Goal: Task Accomplishment & Management: Use online tool/utility

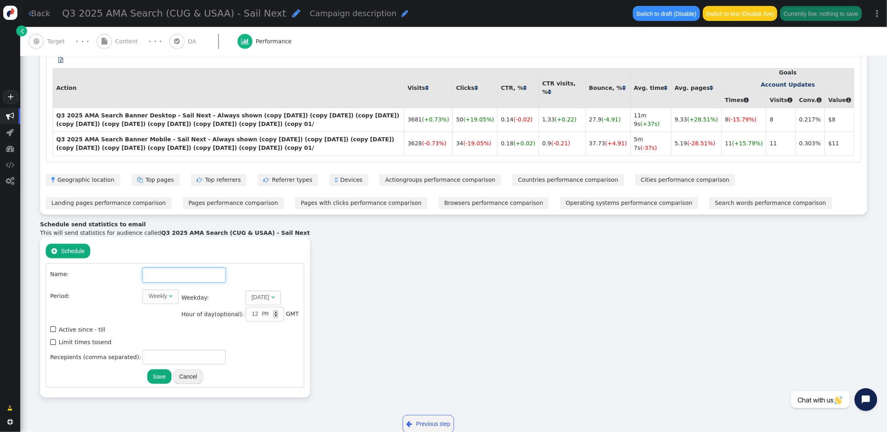
click at [178, 276] on input "text" at bounding box center [183, 274] width 83 height 15
paste input "Q3 2025 AMA Search (CUG & USAA)"
click at [157, 298] on div "Weekly" at bounding box center [157, 296] width 19 height 8
type input "Q3 2025 AMA Search (CUG & USAA)"
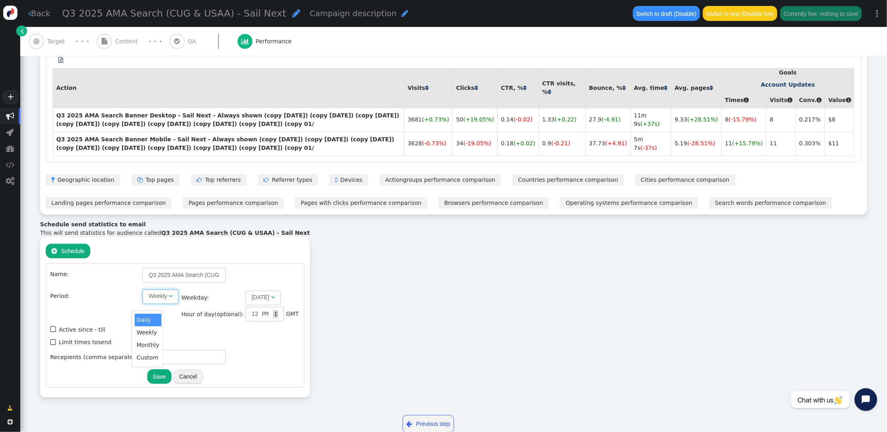
scroll to position [490, 0]
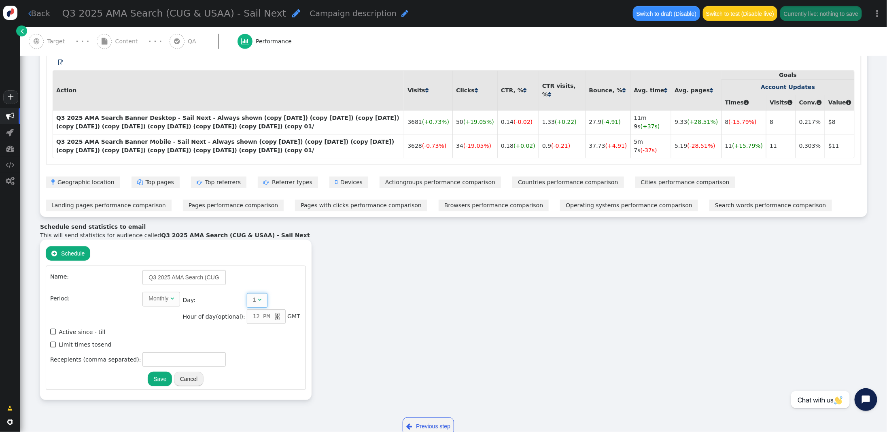
click at [258, 302] on span "" at bounding box center [260, 299] width 4 height 6
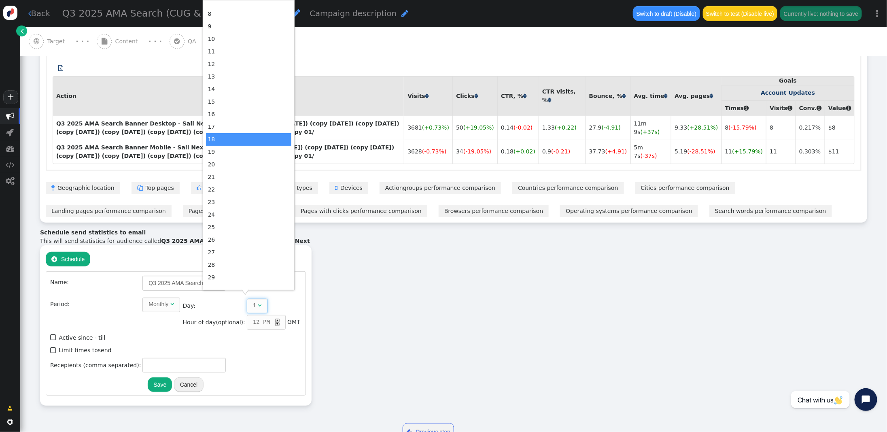
scroll to position [132, 0]
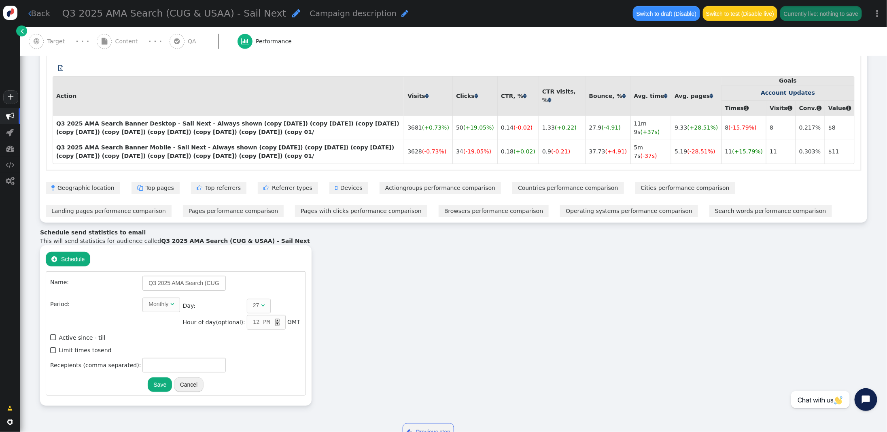
click at [275, 320] on div "▲" at bounding box center [277, 320] width 4 height 4
drag, startPoint x: 52, startPoint y: 350, endPoint x: 89, endPoint y: 357, distance: 37.4
click at [52, 350] on span "" at bounding box center [53, 350] width 7 height 11
type input "1"
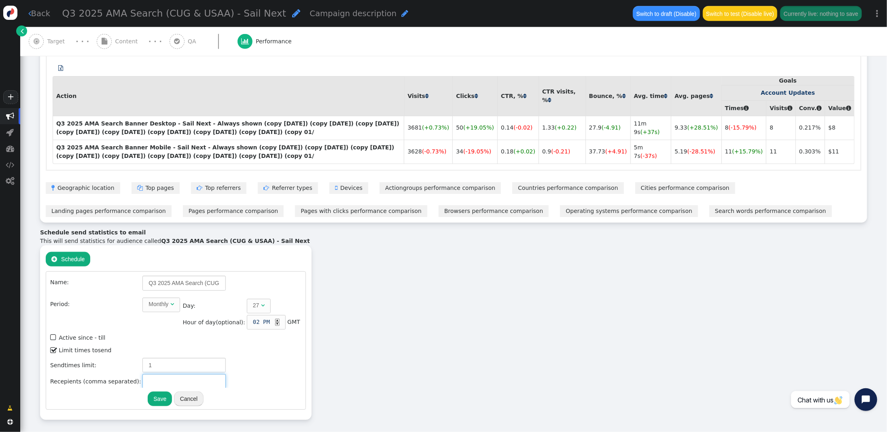
click at [171, 381] on input "text" at bounding box center [183, 381] width 83 height 15
type input "[PERSON_NAME][EMAIL_ADDRESS][PERSON_NAME][DOMAIN_NAME]"
click at [157, 399] on button "Save" at bounding box center [160, 398] width 24 height 15
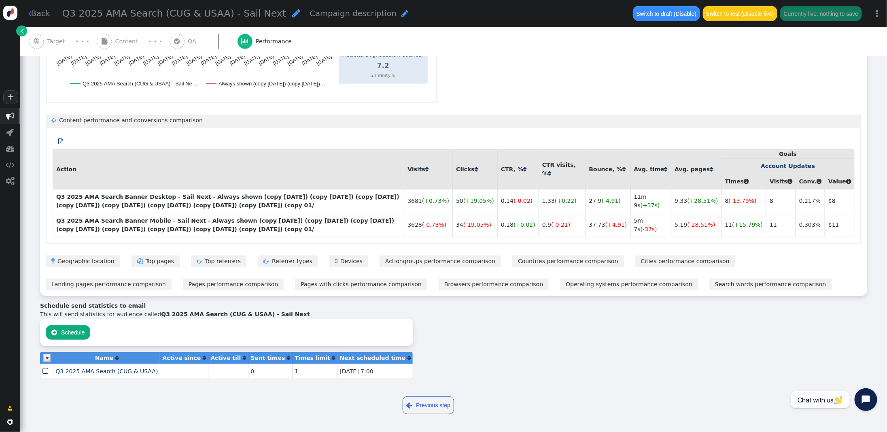
scroll to position [0, 0]
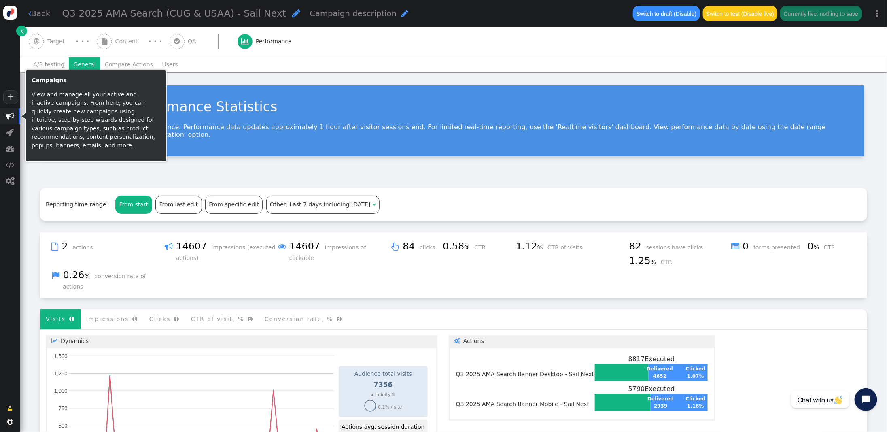
click at [10, 115] on span "" at bounding box center [10, 116] width 8 height 8
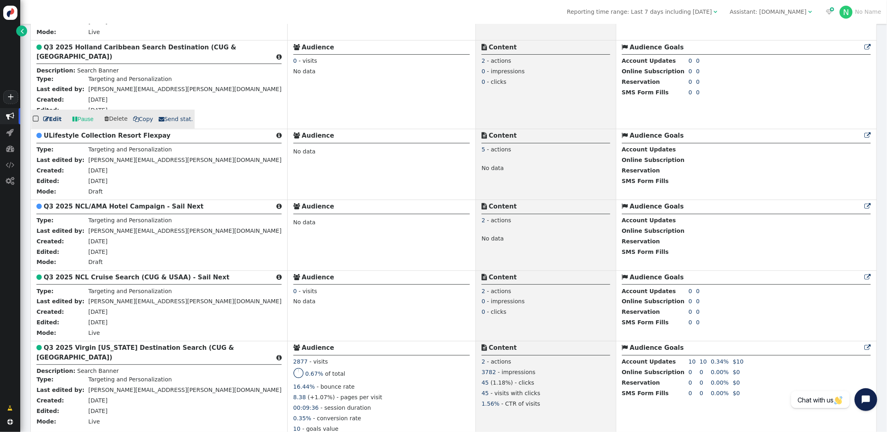
scroll to position [451, 0]
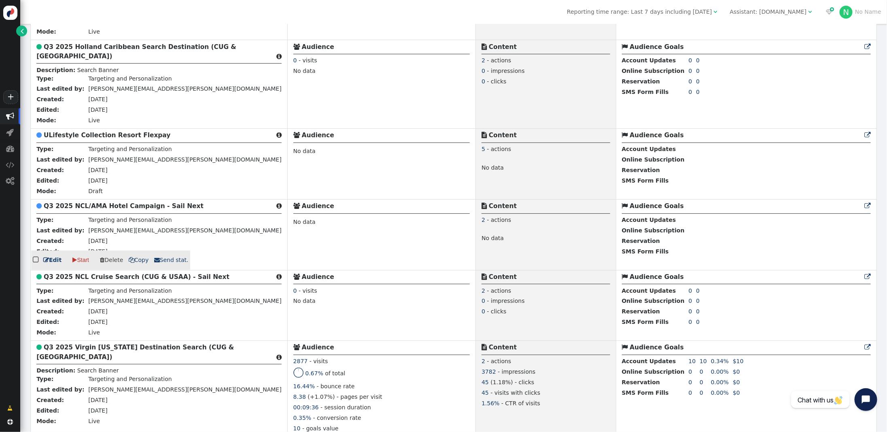
click at [79, 209] on b "Q3 2025 NCL/AMA Hotel Campaign - Sail Next" at bounding box center [124, 205] width 160 height 7
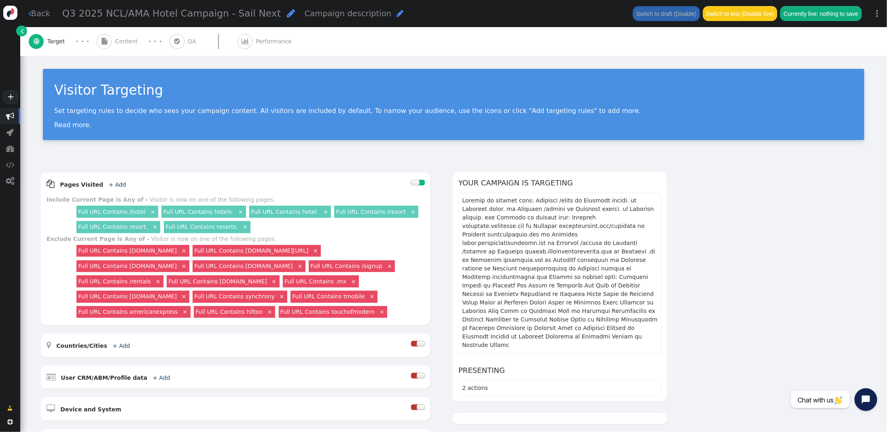
click at [119, 38] on span "Content" at bounding box center [128, 41] width 26 height 8
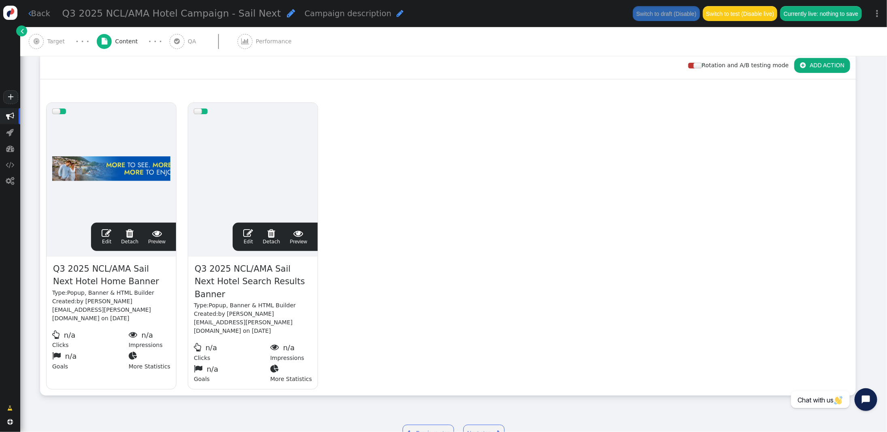
scroll to position [127, 0]
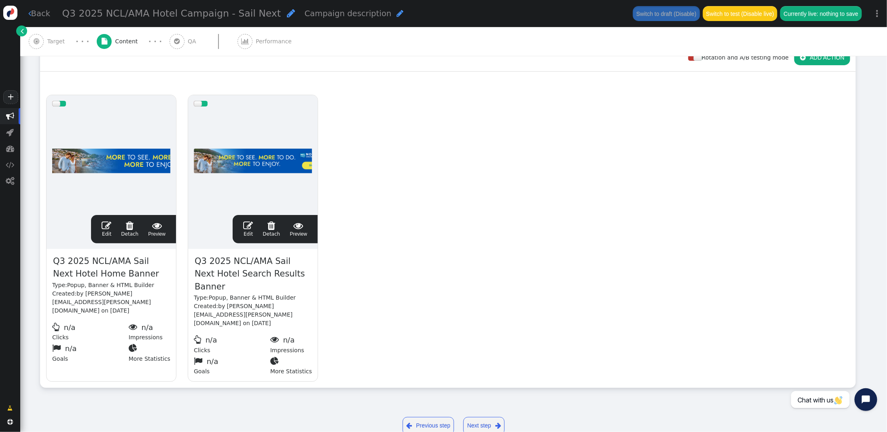
click at [107, 224] on span "" at bounding box center [107, 225] width 10 height 10
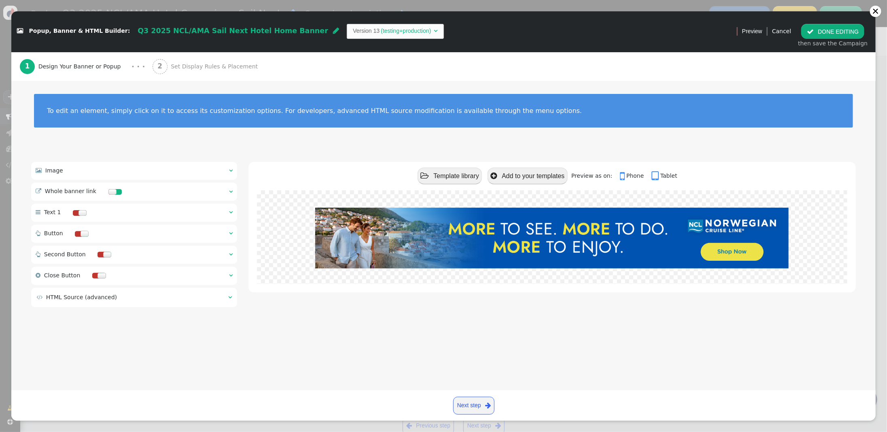
click at [229, 167] on span "" at bounding box center [231, 170] width 4 height 6
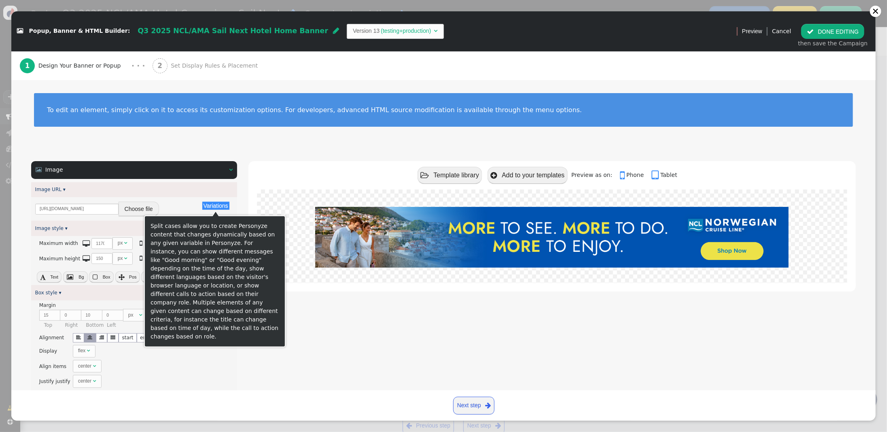
click at [222, 205] on button "Variations" at bounding box center [215, 205] width 27 height 8
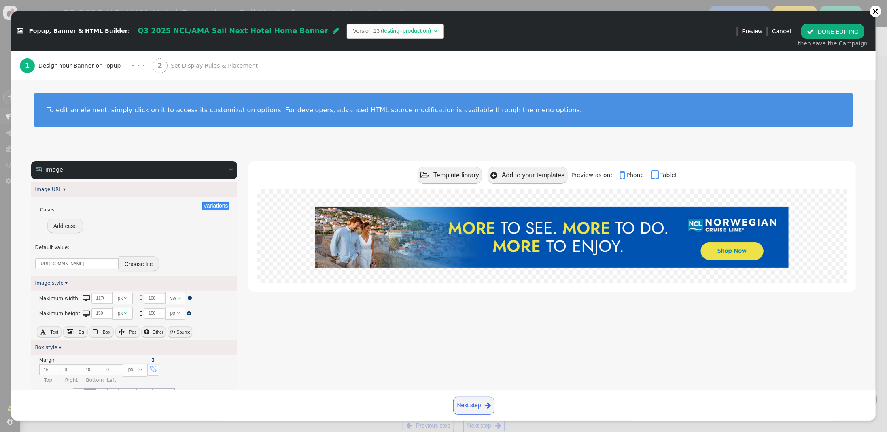
click at [77, 222] on button "Add case" at bounding box center [65, 225] width 36 height 15
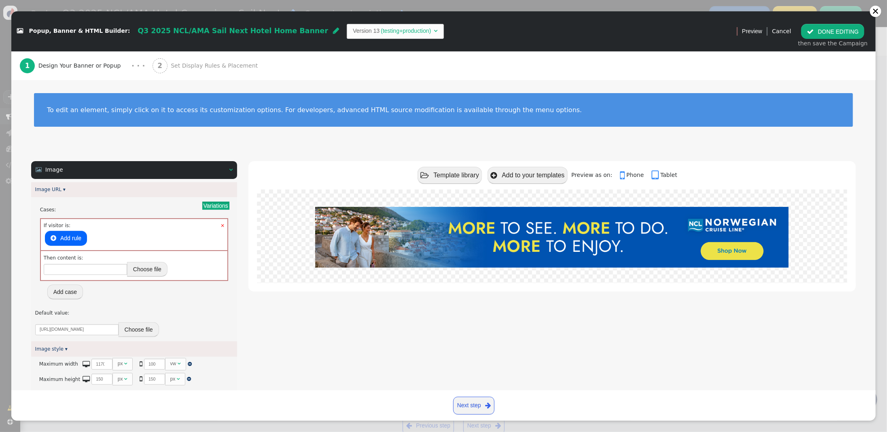
click at [71, 239] on button " Add rule" at bounding box center [66, 238] width 42 height 15
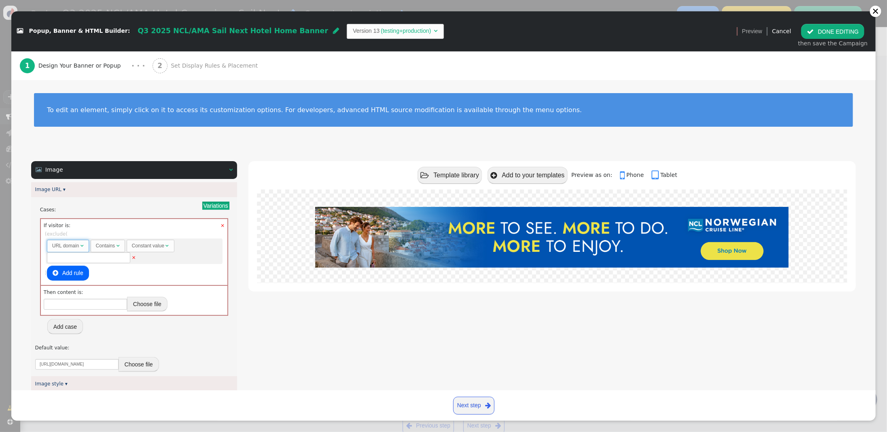
click at [80, 247] on span "" at bounding box center [81, 245] width 3 height 5
click at [211, 259] on span "" at bounding box center [207, 257] width 6 height 7
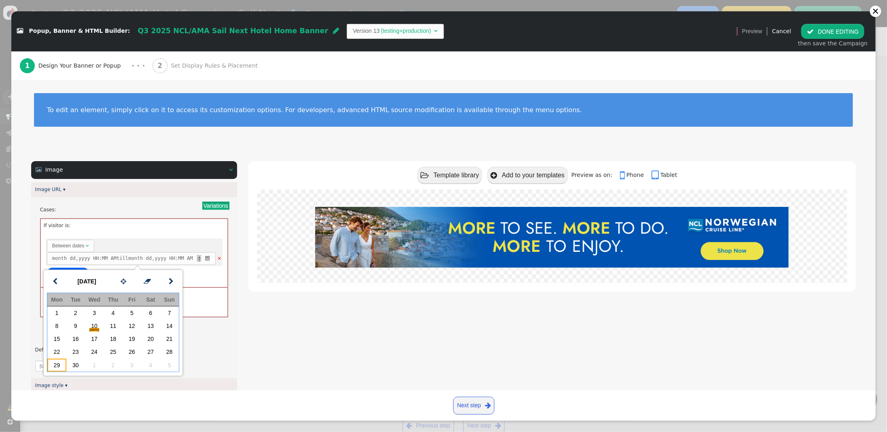
click at [56, 366] on td "29" at bounding box center [56, 364] width 19 height 13
click at [174, 283] on link "" at bounding box center [171, 281] width 16 height 15
click at [131, 328] on td "10" at bounding box center [132, 325] width 19 height 13
click at [148, 202] on div "Cases: × If visitor is: Rules to check on next page when previous rules have be…" at bounding box center [134, 271] width 198 height 140
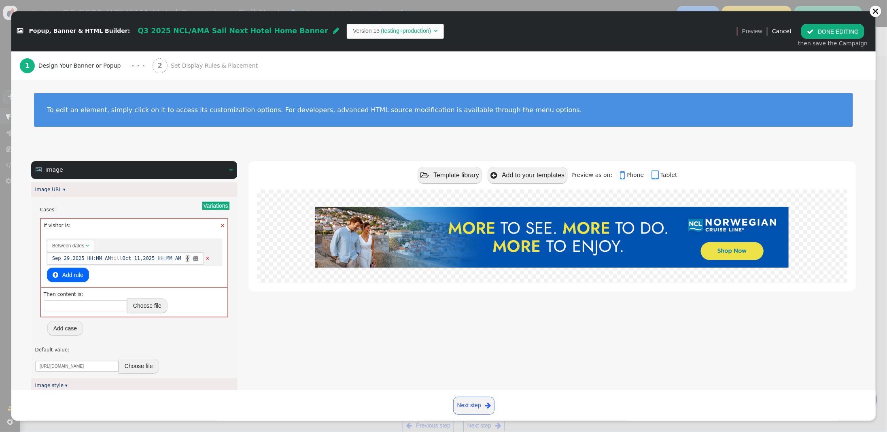
click at [146, 302] on button "Choose file" at bounding box center [147, 305] width 40 height 15
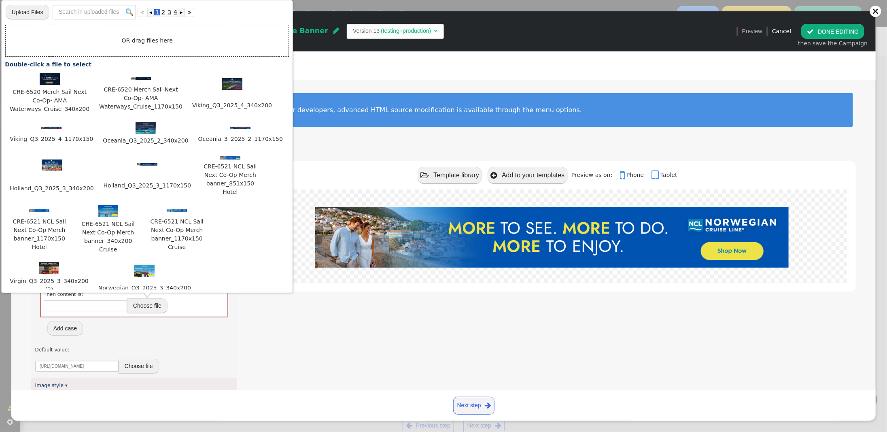
click at [37, 11] on input "file" at bounding box center [28, 12] width 44 height 16
type input "C:\fakepath\CRE-6520 Merch Sail Next Co-Op- AMA Waterways_Hotel_1170x150.png"
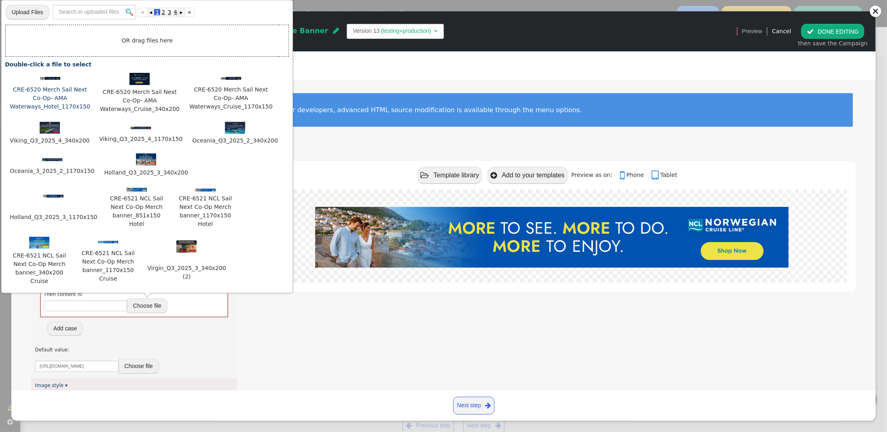
click at [51, 77] on img at bounding box center [50, 78] width 20 height 3
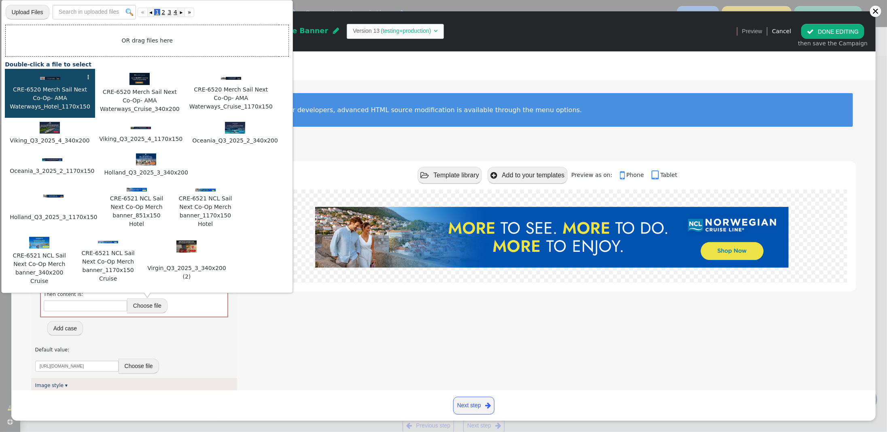
click at [51, 77] on img at bounding box center [50, 78] width 20 height 3
type input "[URL][DOMAIN_NAME]"
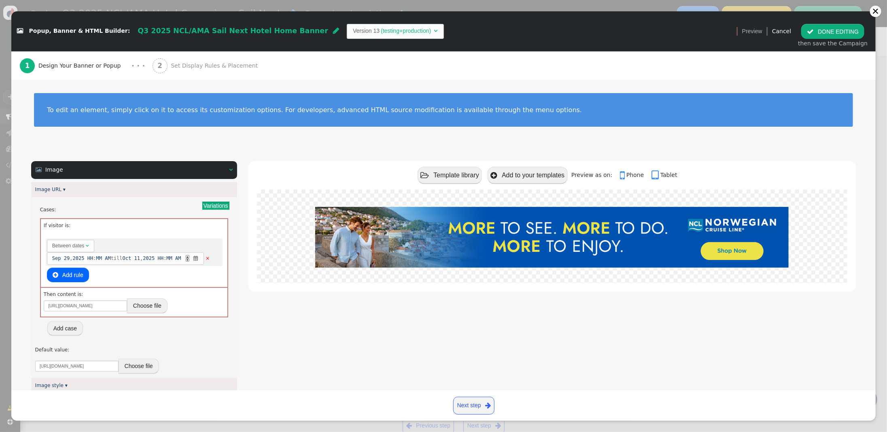
click at [246, 334] on div " Image   Image URL ▾ Variations Cases: × If visitor is: Rules to check on ne…" at bounding box center [443, 433] width 824 height 545
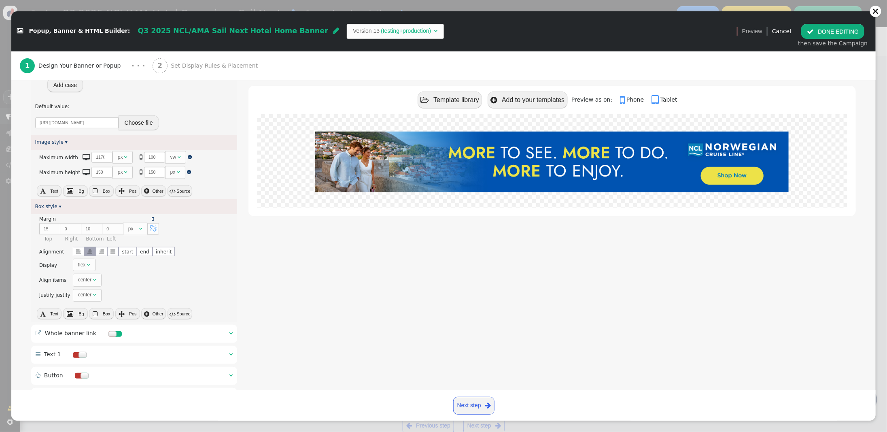
scroll to position [263, 0]
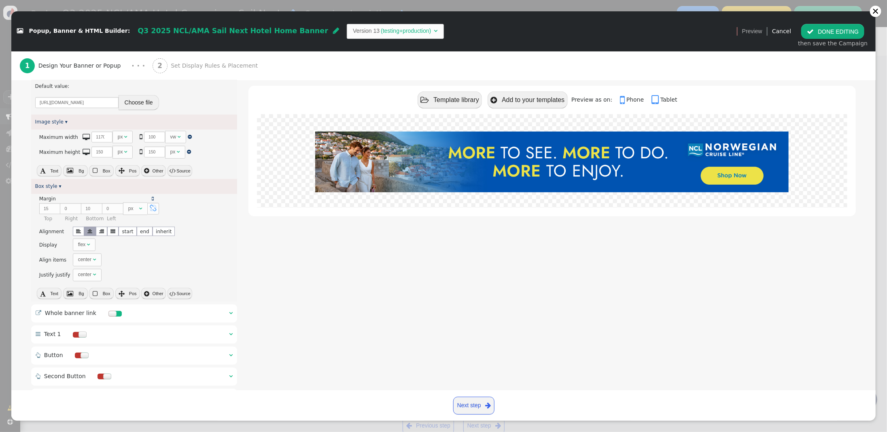
click at [227, 312] on div " Whole banner link  " at bounding box center [134, 313] width 206 height 18
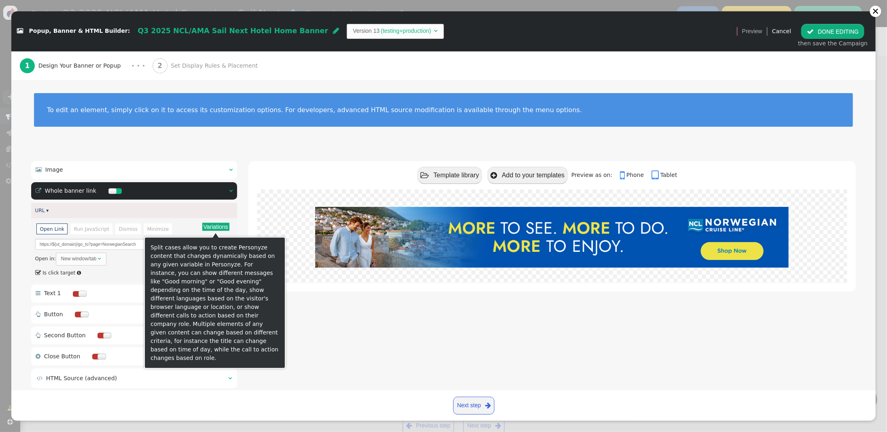
click at [220, 228] on button "Variations" at bounding box center [215, 226] width 27 height 8
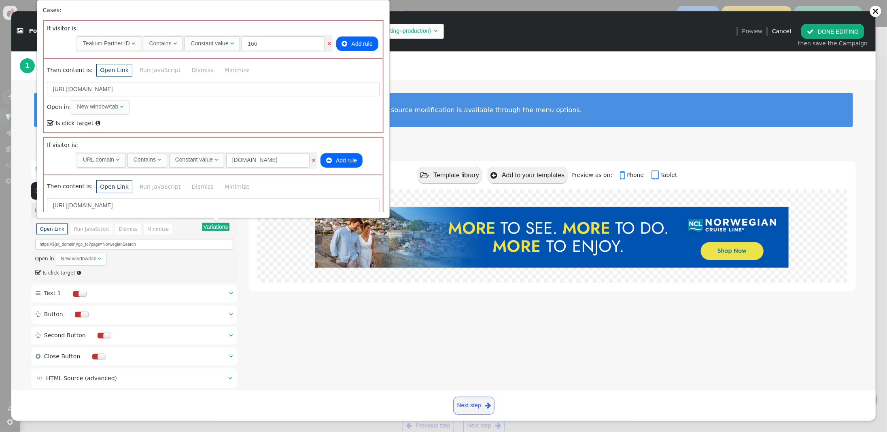
click at [471, 74] on div "1 Design Your Banner or Popup · · · 2 Set Display Rules & Placement" at bounding box center [443, 65] width 847 height 29
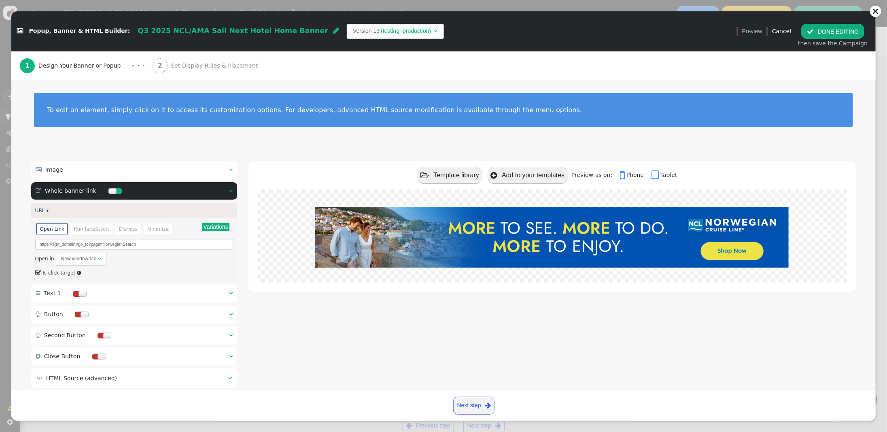
click at [233, 168] on div " Image  " at bounding box center [134, 170] width 206 height 18
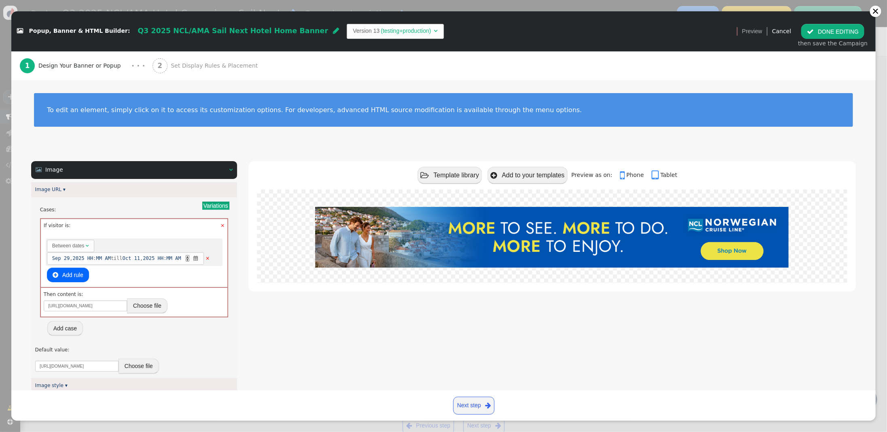
click at [224, 224] on link "×" at bounding box center [222, 225] width 4 height 7
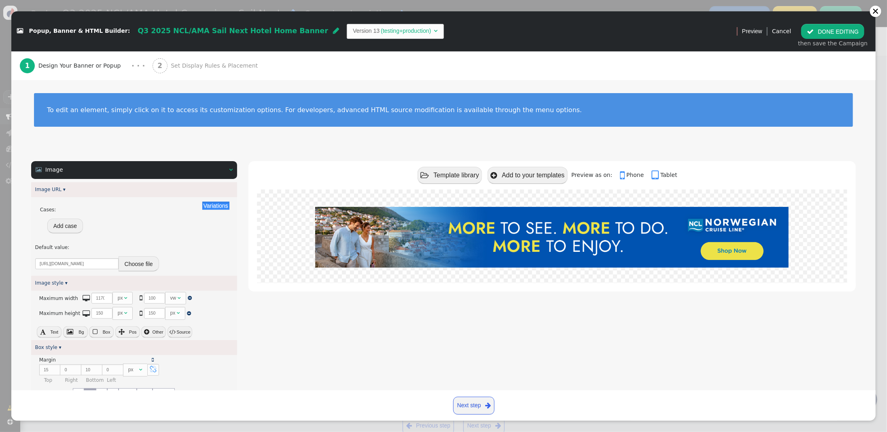
click at [179, 64] on span "Set Display Rules & Placement" at bounding box center [216, 65] width 90 height 8
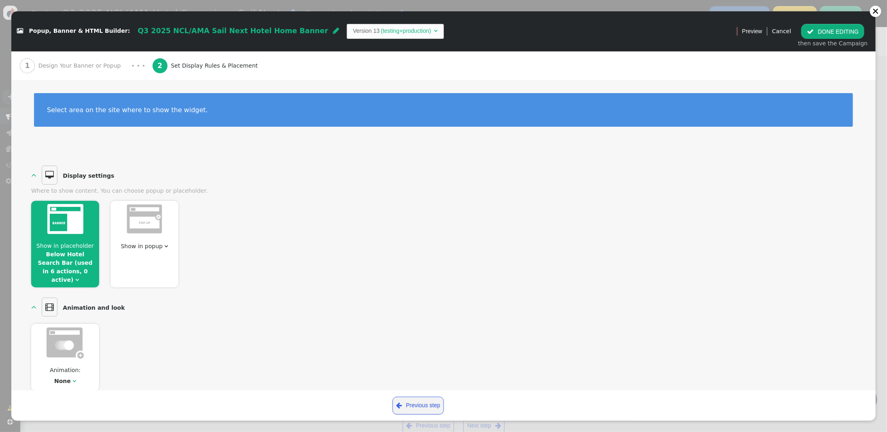
click at [69, 261] on link "Below Hotel Search Bar (used in 6 actions, 0 active)" at bounding box center [65, 267] width 55 height 32
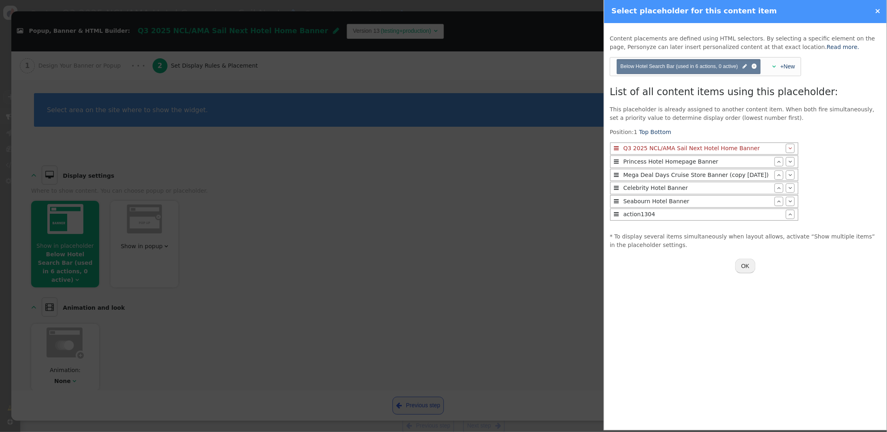
click at [749, 269] on button "OK" at bounding box center [745, 265] width 20 height 15
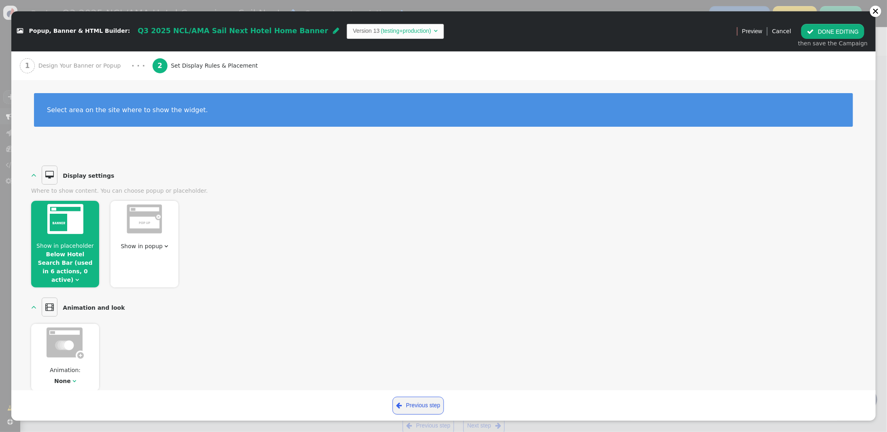
click at [829, 31] on button " DONE EDITING" at bounding box center [832, 31] width 63 height 15
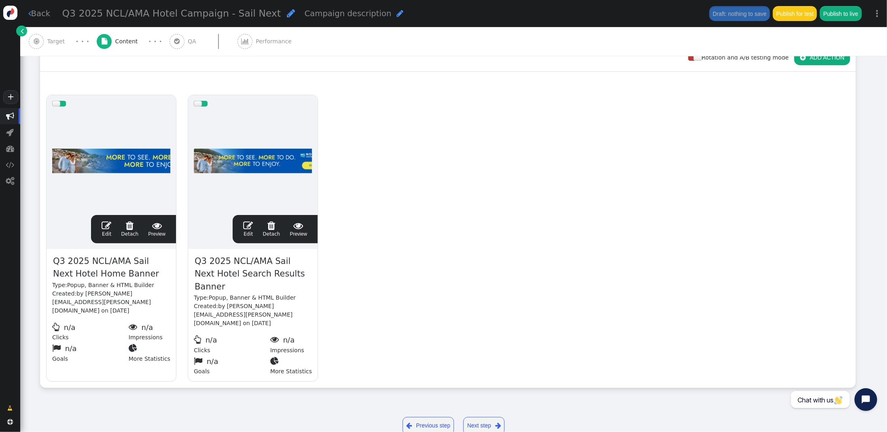
click at [247, 222] on span "" at bounding box center [248, 225] width 10 height 10
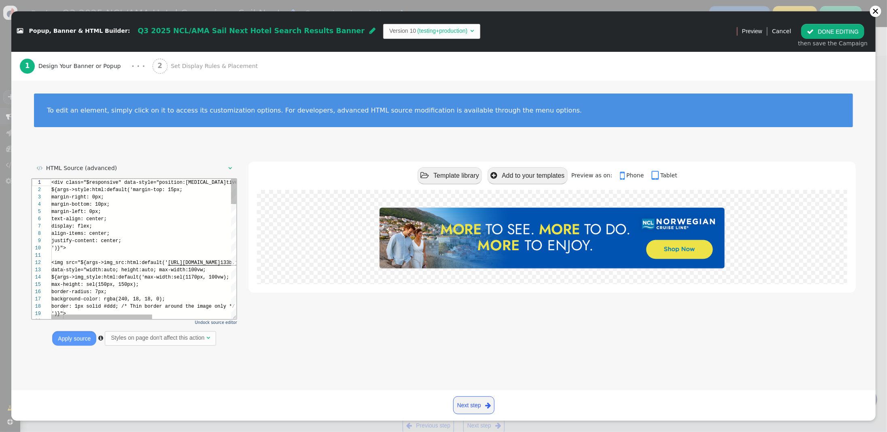
scroll to position [73, 0]
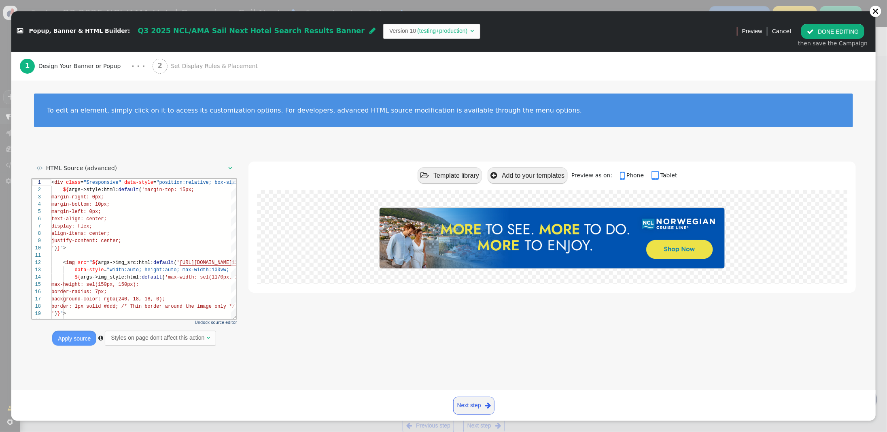
click at [193, 63] on span "Set Display Rules & Placement" at bounding box center [216, 66] width 90 height 8
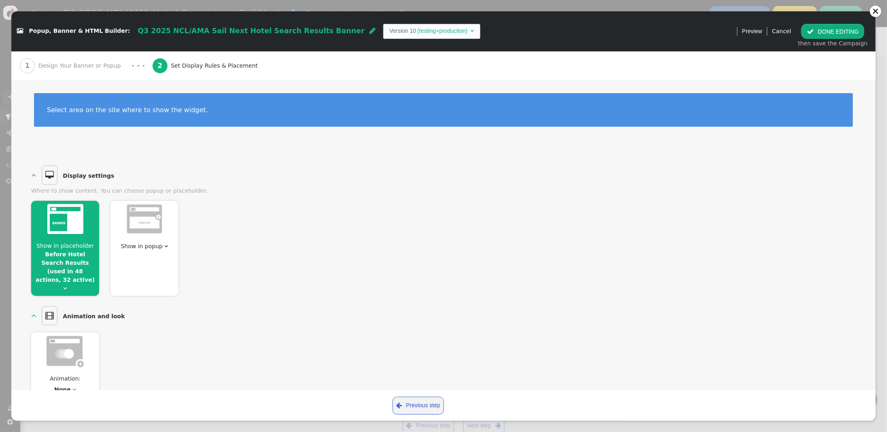
click at [70, 266] on span "Show in placeholder Before Hotel Search Results (used in 48 actions, 32 active)…" at bounding box center [65, 266] width 68 height 51
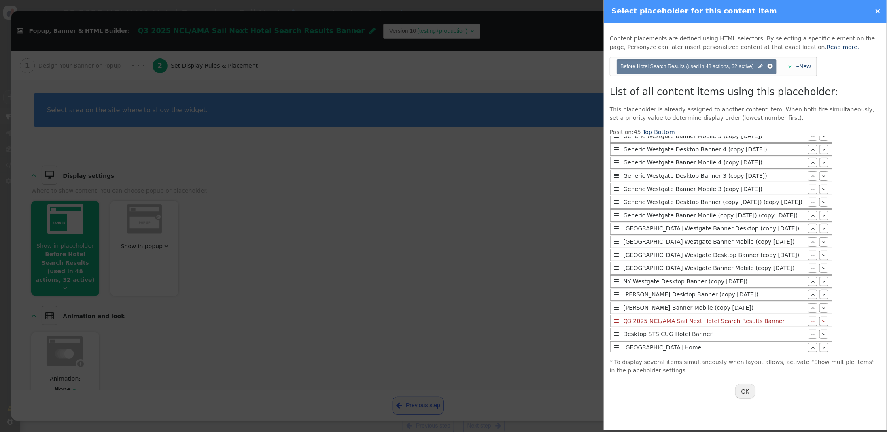
scroll to position [447, 0]
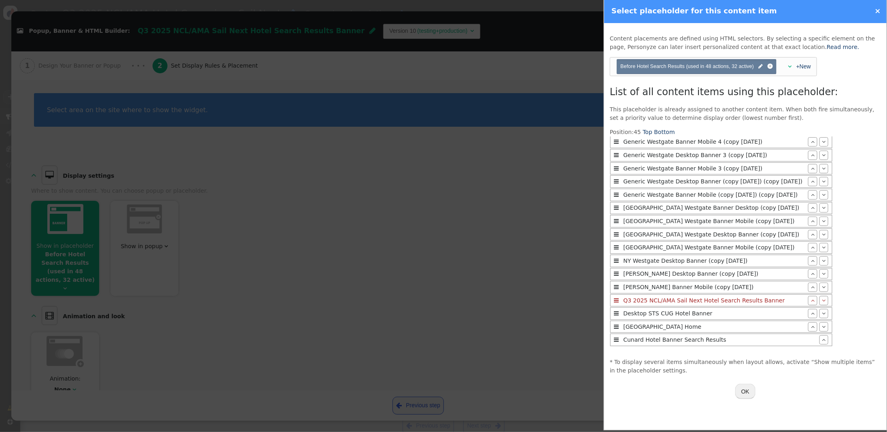
click at [742, 391] on button "OK" at bounding box center [745, 390] width 20 height 15
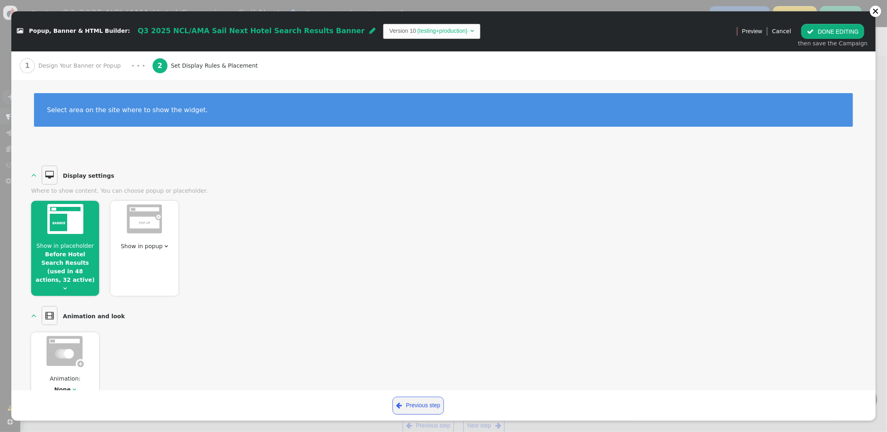
click at [849, 32] on button " DONE EDITING" at bounding box center [832, 31] width 63 height 15
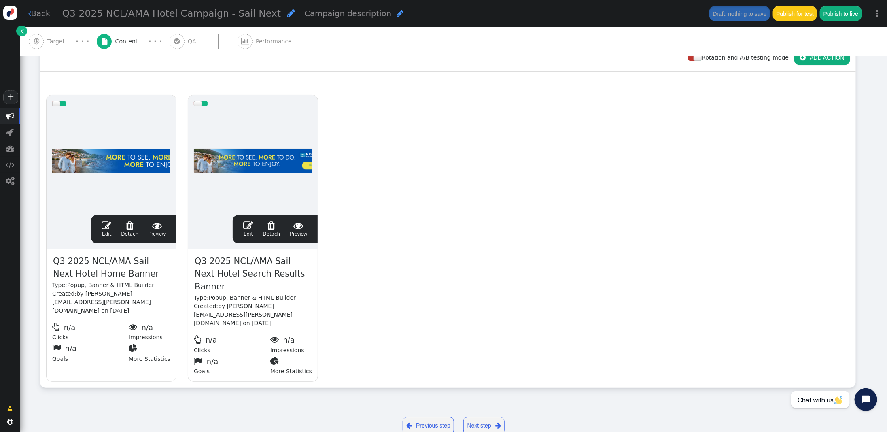
scroll to position [0, 0]
click at [58, 38] on span "Target" at bounding box center [57, 41] width 21 height 8
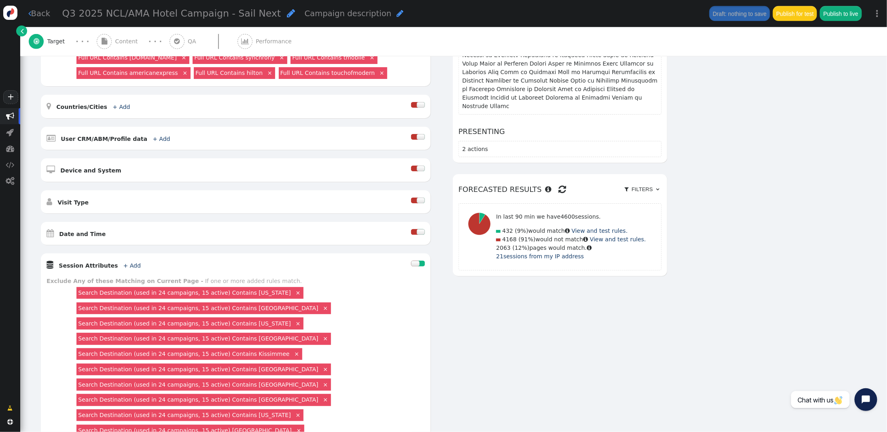
scroll to position [241, 0]
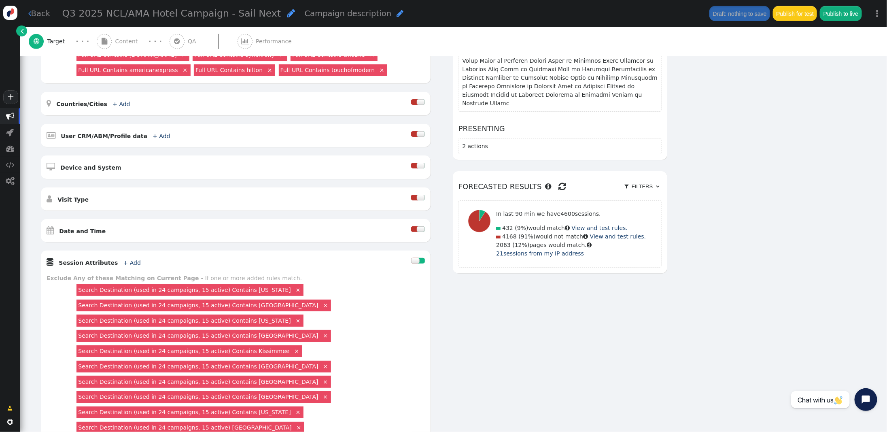
click at [418, 229] on div at bounding box center [421, 229] width 8 height 6
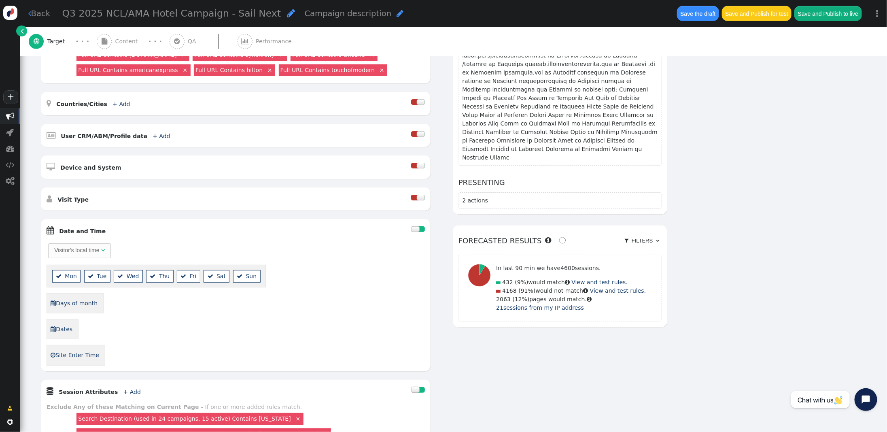
scroll to position [0, 0]
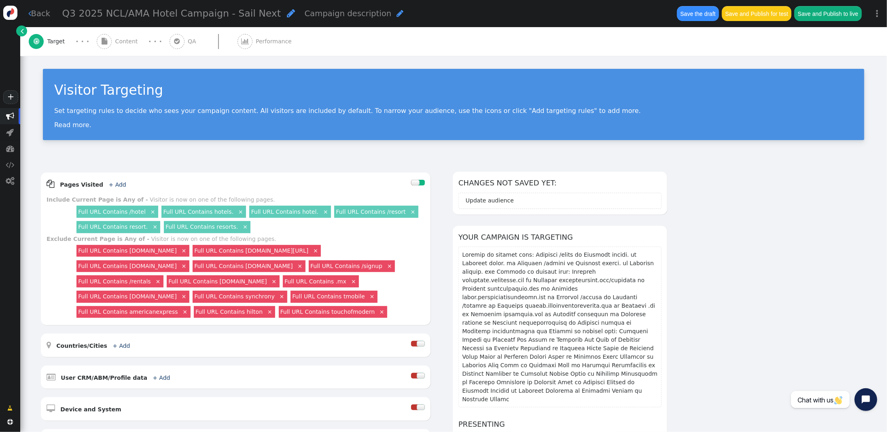
click at [762, 12] on button "Save and Publish for test" at bounding box center [757, 13] width 70 height 15
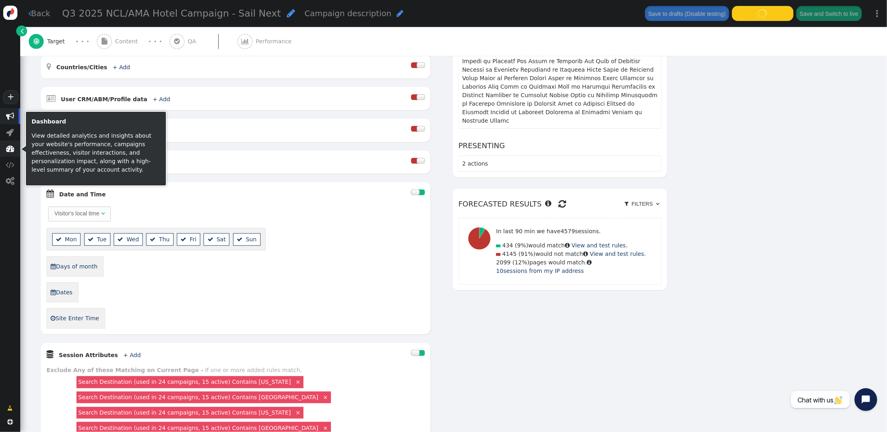
scroll to position [300, 0]
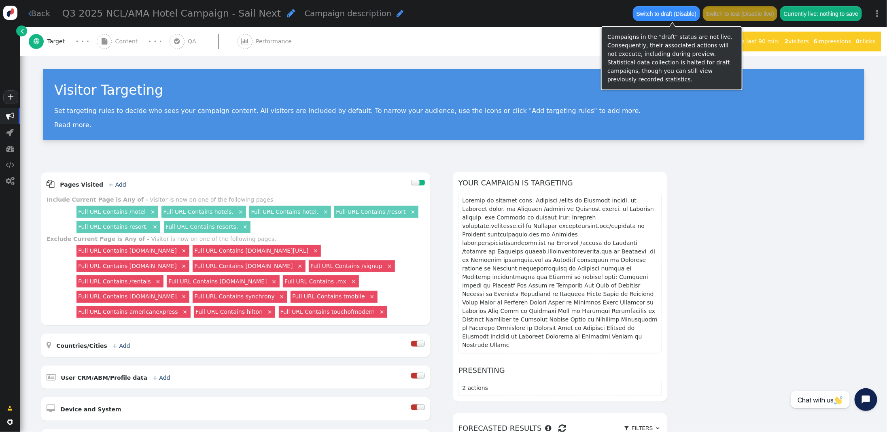
click at [675, 12] on button "Switch to draft (Disable)" at bounding box center [666, 13] width 67 height 15
